Goal: Task Accomplishment & Management: Manage account settings

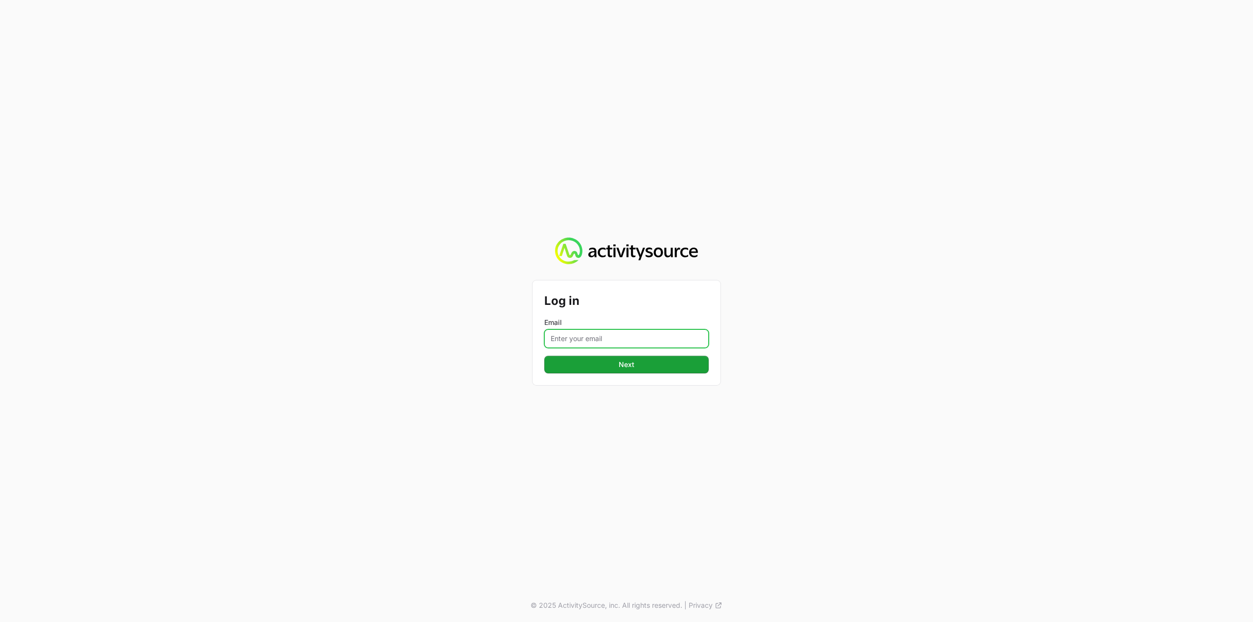
click at [698, 341] on input "Email" at bounding box center [626, 339] width 165 height 19
type input "Mustafa.larki@nextgen.group"
click at [685, 372] on button "Next" at bounding box center [626, 365] width 165 height 18
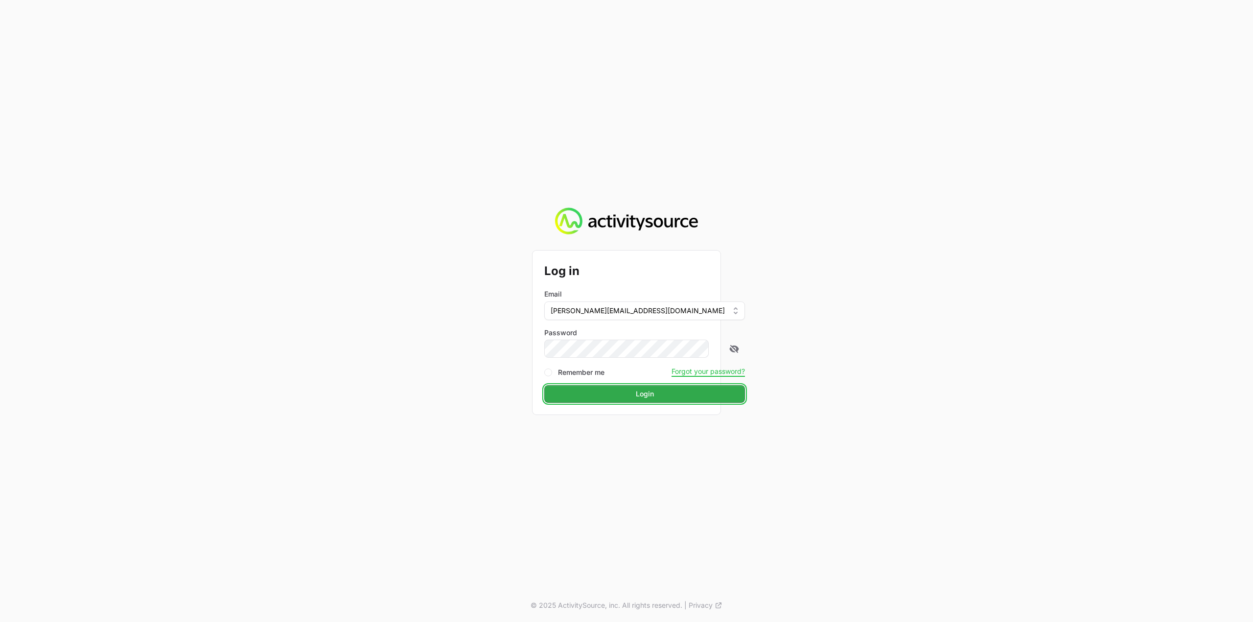
click at [636, 396] on span "Login" at bounding box center [645, 394] width 18 height 12
